Goal: Task Accomplishment & Management: Manage account settings

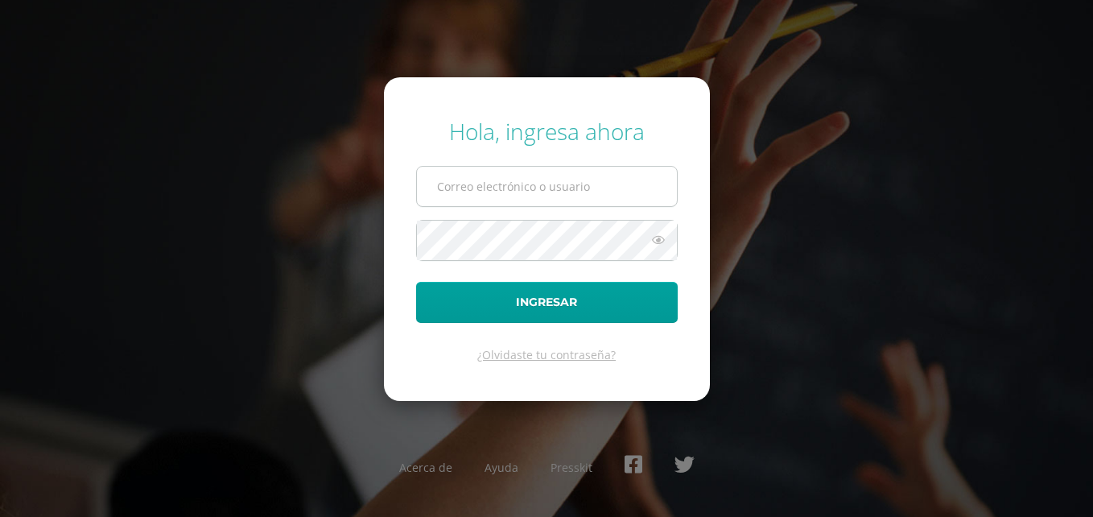
click at [453, 197] on input "text" at bounding box center [547, 186] width 260 height 39
type input "[EMAIL_ADDRESS][DOMAIN_NAME]"
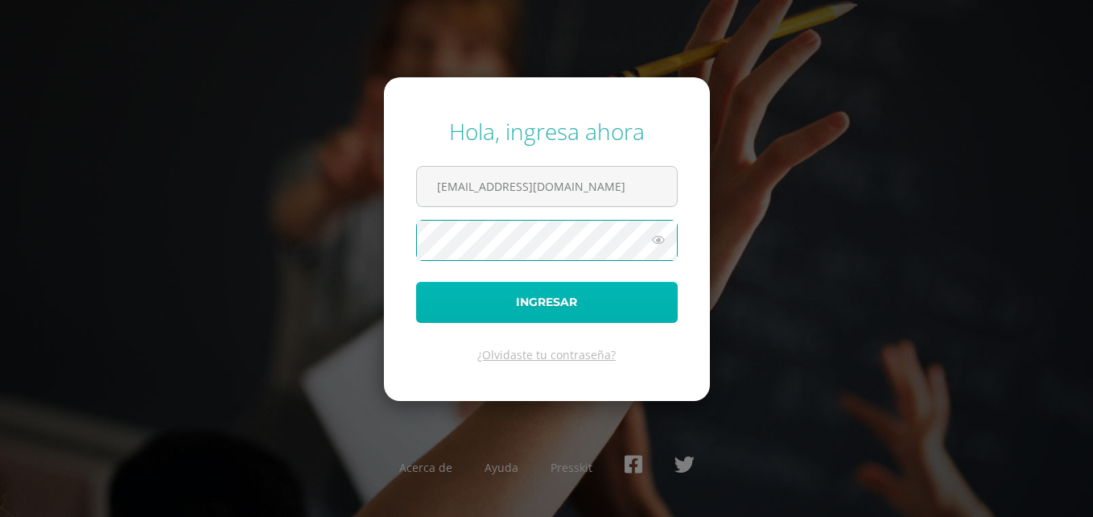
click at [530, 295] on button "Ingresar" at bounding box center [547, 302] width 262 height 41
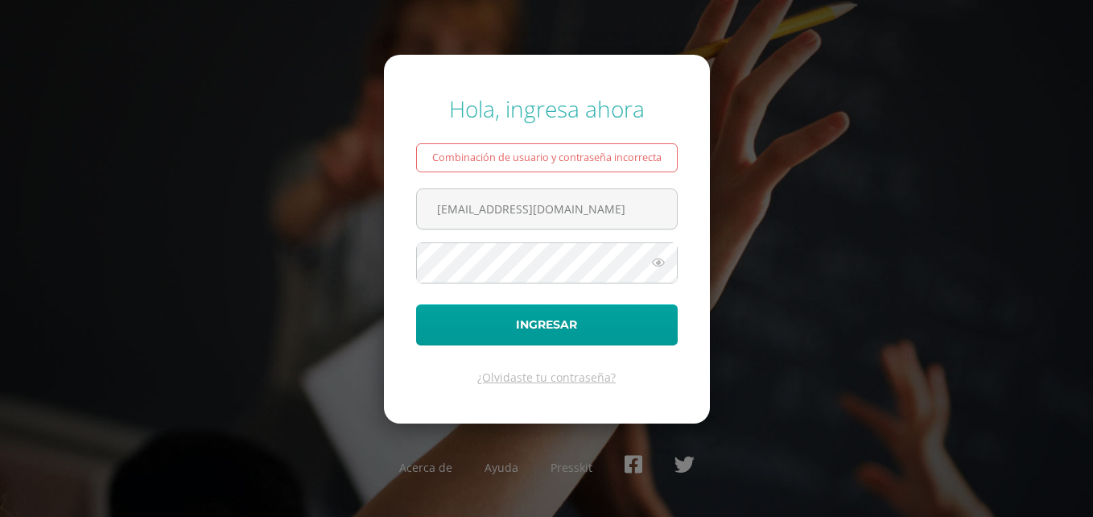
click at [661, 267] on icon at bounding box center [658, 262] width 21 height 19
click at [376, 76] on div "Hola, ingresa ahora Combinación de usuario y contraseña incorrecta COS00440@oso…" at bounding box center [547, 258] width 1106 height 517
